Goal: Task Accomplishment & Management: Manage account settings

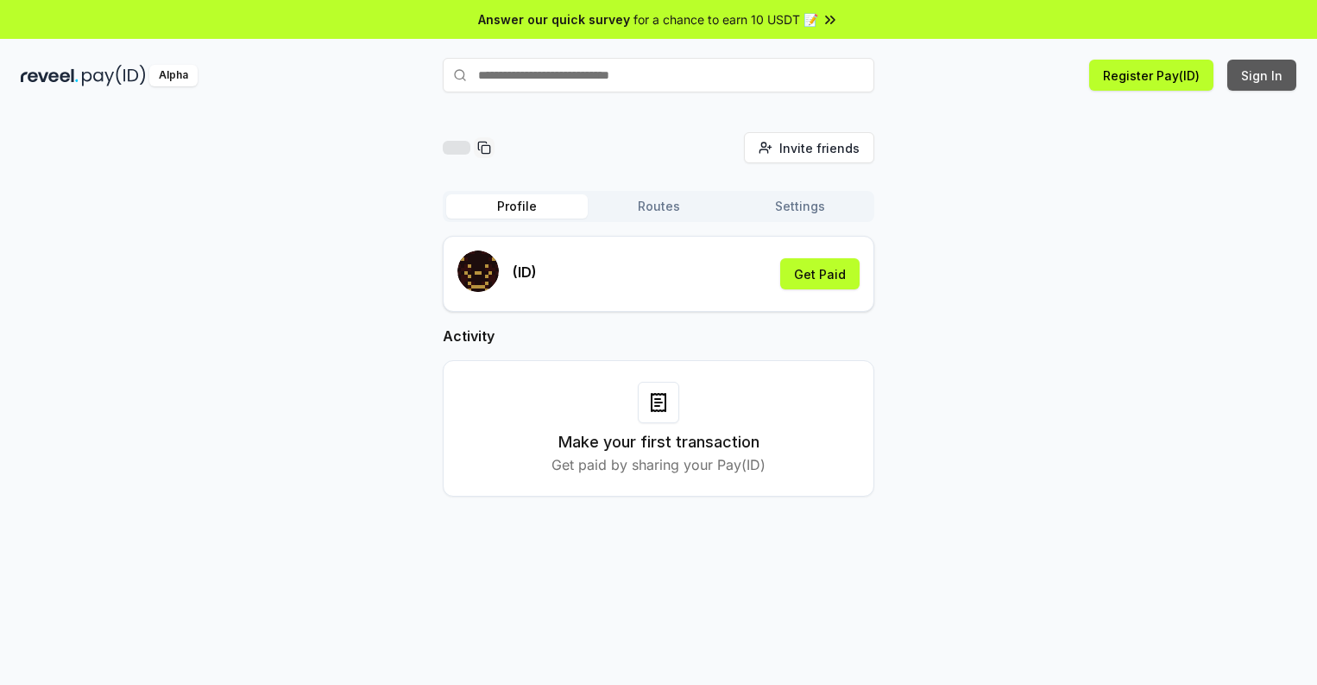
click at [1263, 75] on button "Sign In" at bounding box center [1261, 75] width 69 height 31
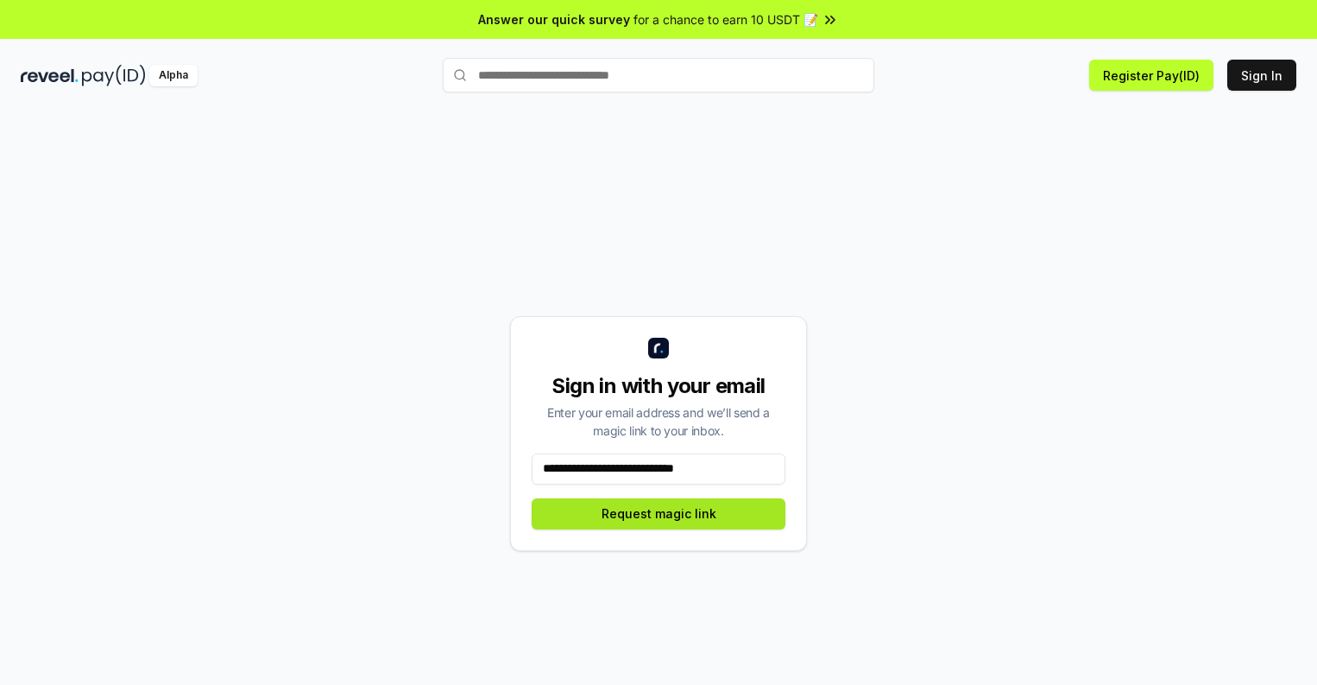
type input "**********"
click at [659, 513] on button "Request magic link" at bounding box center [659, 513] width 254 height 31
